Goal: Information Seeking & Learning: Check status

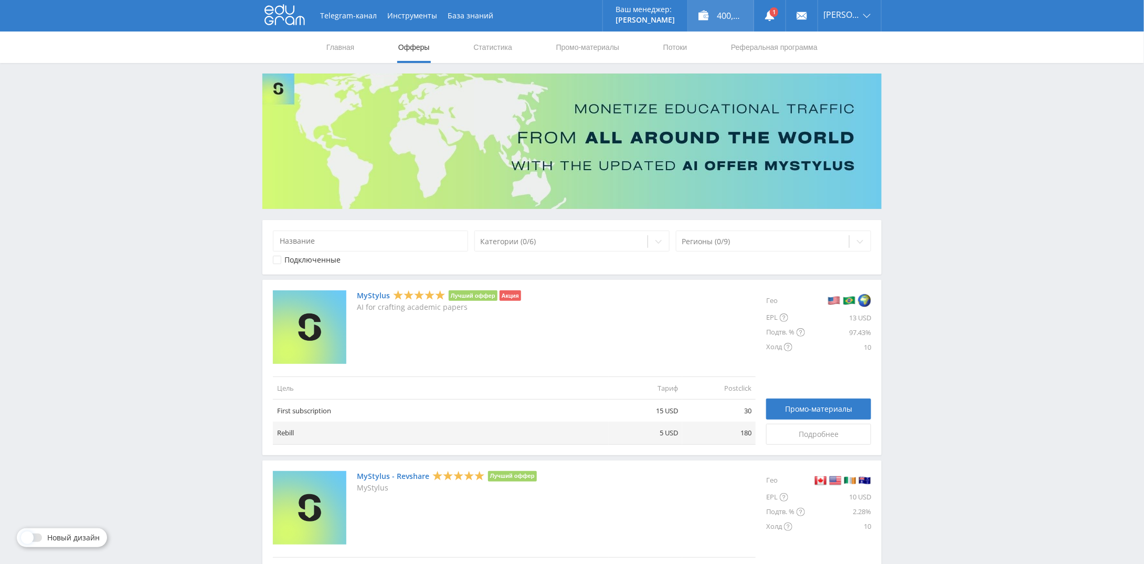
click at [724, 19] on div "400,00 ₽" at bounding box center [721, 15] width 66 height 31
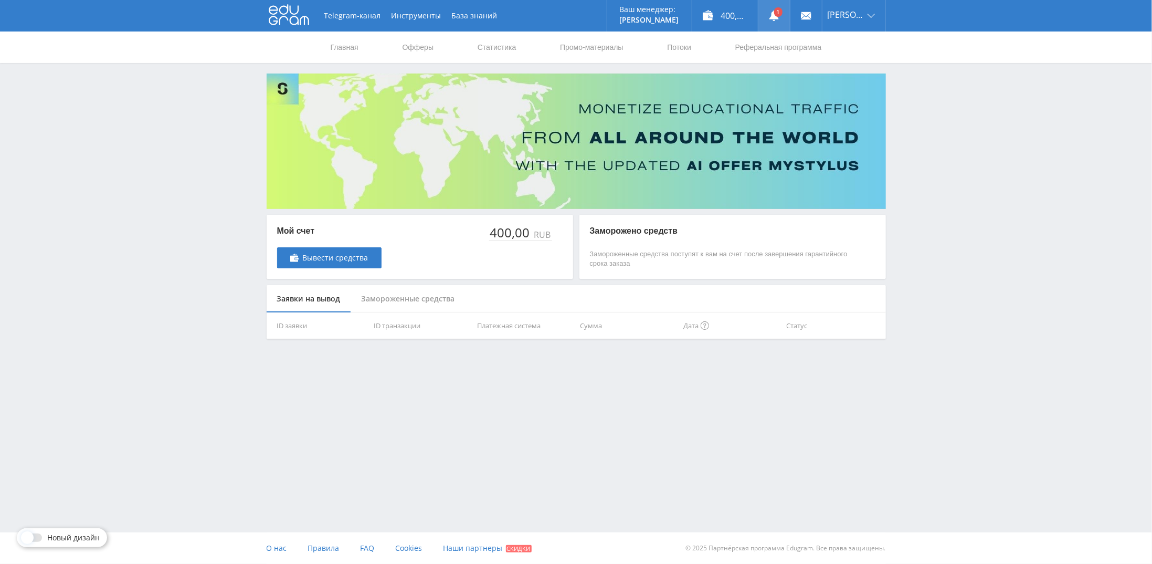
click at [779, 19] on use at bounding box center [774, 15] width 9 height 10
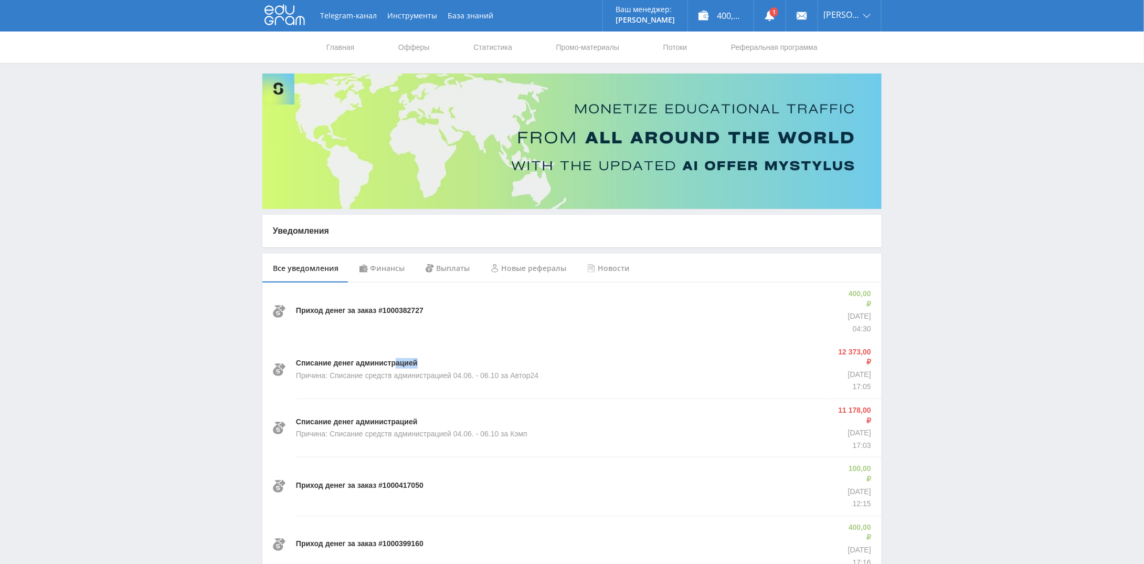
drag, startPoint x: 395, startPoint y: 353, endPoint x: 424, endPoint y: 351, distance: 28.9
click at [424, 351] on div "Списание денег администрацией Причина: Списание средств администрацией 04.06. -…" at bounding box center [561, 370] width 531 height 58
click at [428, 350] on div "Списание денег администрацией Причина: Списание средств администрацией 04.06. -…" at bounding box center [561, 370] width 531 height 58
